Goal: Information Seeking & Learning: Learn about a topic

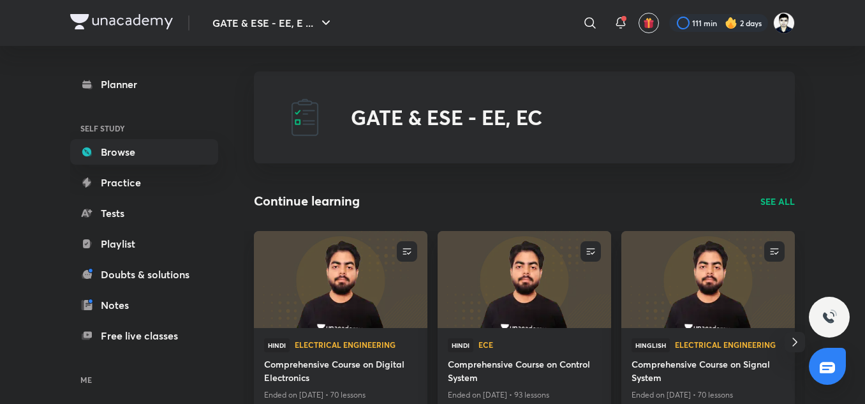
scroll to position [133, 0]
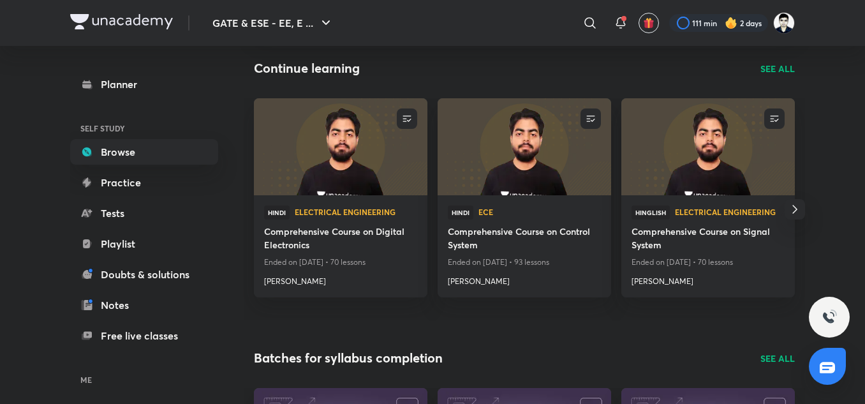
click at [796, 212] on icon "button" at bounding box center [794, 209] width 15 height 15
click at [778, 69] on p "SEE ALL" at bounding box center [777, 68] width 34 height 13
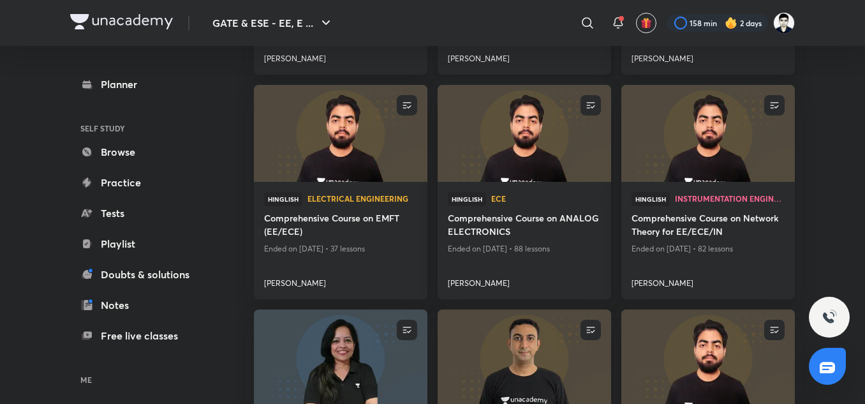
scroll to position [325, 0]
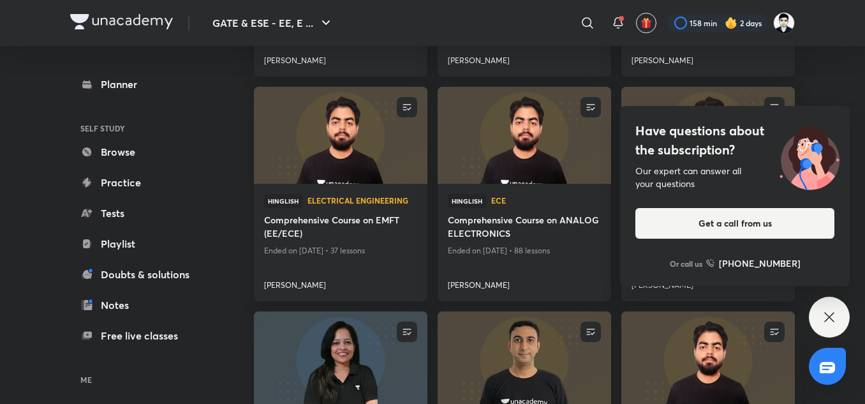
click at [838, 315] on div "Have questions about the subscription? Our expert can answer all your questions…" at bounding box center [829, 317] width 41 height 41
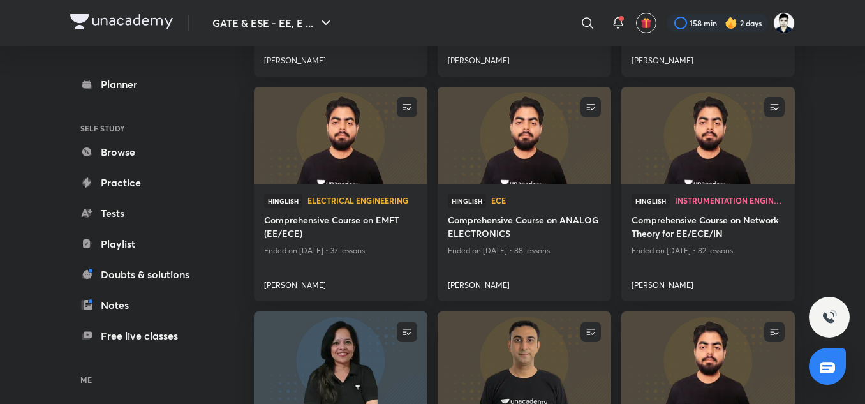
click at [540, 227] on h4 "Comprehensive Course on ANALOG ELECTRONICS" at bounding box center [524, 227] width 153 height 29
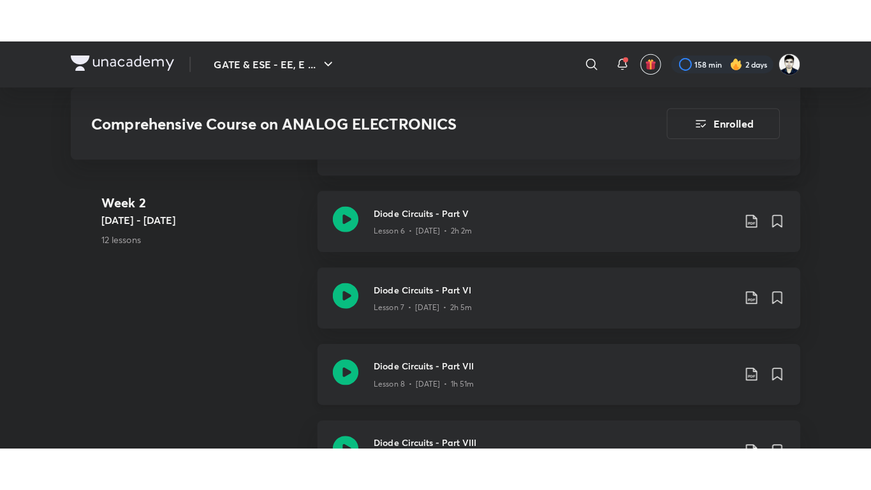
scroll to position [1226, 0]
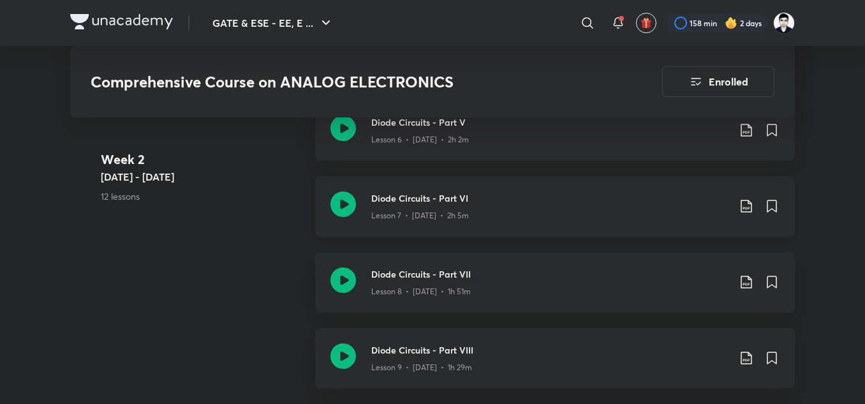
click at [427, 215] on p "Lesson 7 • [DATE] • 2h 5m" at bounding box center [420, 215] width 98 height 11
